Goal: Ask a question: Seek information or help from site administrators or community

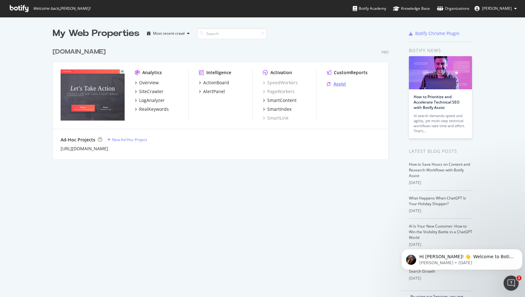
click at [338, 86] on div "Assist" at bounding box center [340, 84] width 13 height 6
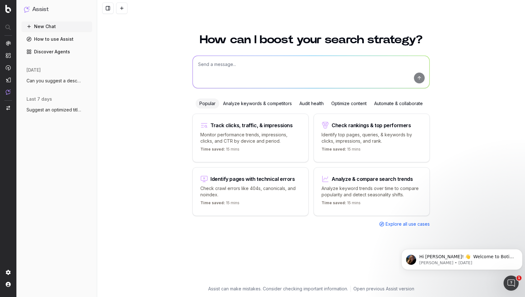
click at [395, 225] on span "Explore all use cases" at bounding box center [408, 224] width 44 height 6
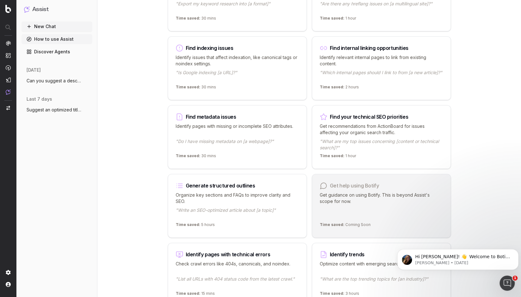
scroll to position [405, 0]
click at [199, 200] on p "Organize key sections and FAQs to improve clarity and SEO." at bounding box center [237, 198] width 123 height 13
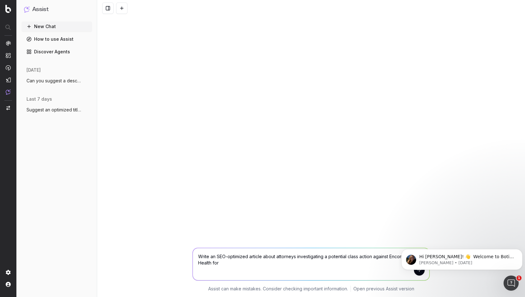
paste textarea "is miscalculating workers’ overtime rates and failing to pay employees for time…"
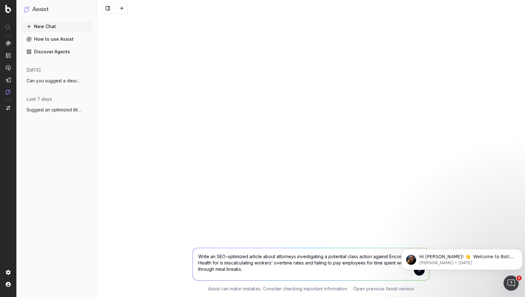
click at [225, 264] on textarea "Write an SEO-optimized article about attorneys investigating a potential class …" at bounding box center [311, 264] width 237 height 32
click at [302, 275] on textarea "Write an SEO-optimized article about attorneys investigating a potential class …" at bounding box center [311, 264] width 237 height 32
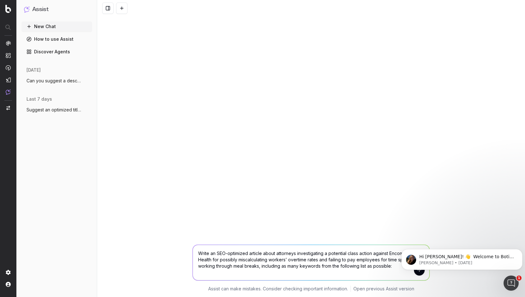
paste textarea "how much does encompass health pay cna encompass health pay schedule pdf how mu…"
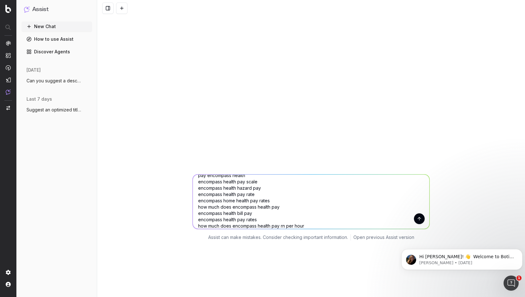
type textarea "Write an SEO-optimized article about attorneys investigating a potential class …"
click at [416, 216] on button "submit" at bounding box center [419, 218] width 11 height 11
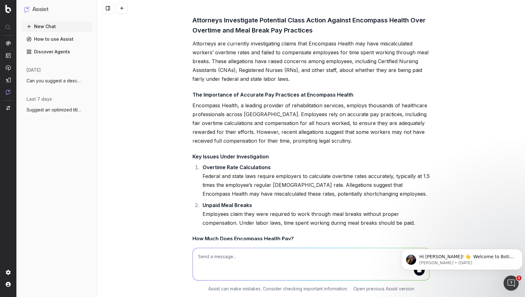
scroll to position [224, 0]
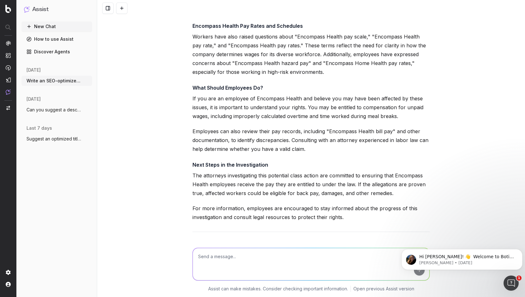
scroll to position [569, 0]
